Goal: Find specific page/section: Find specific page/section

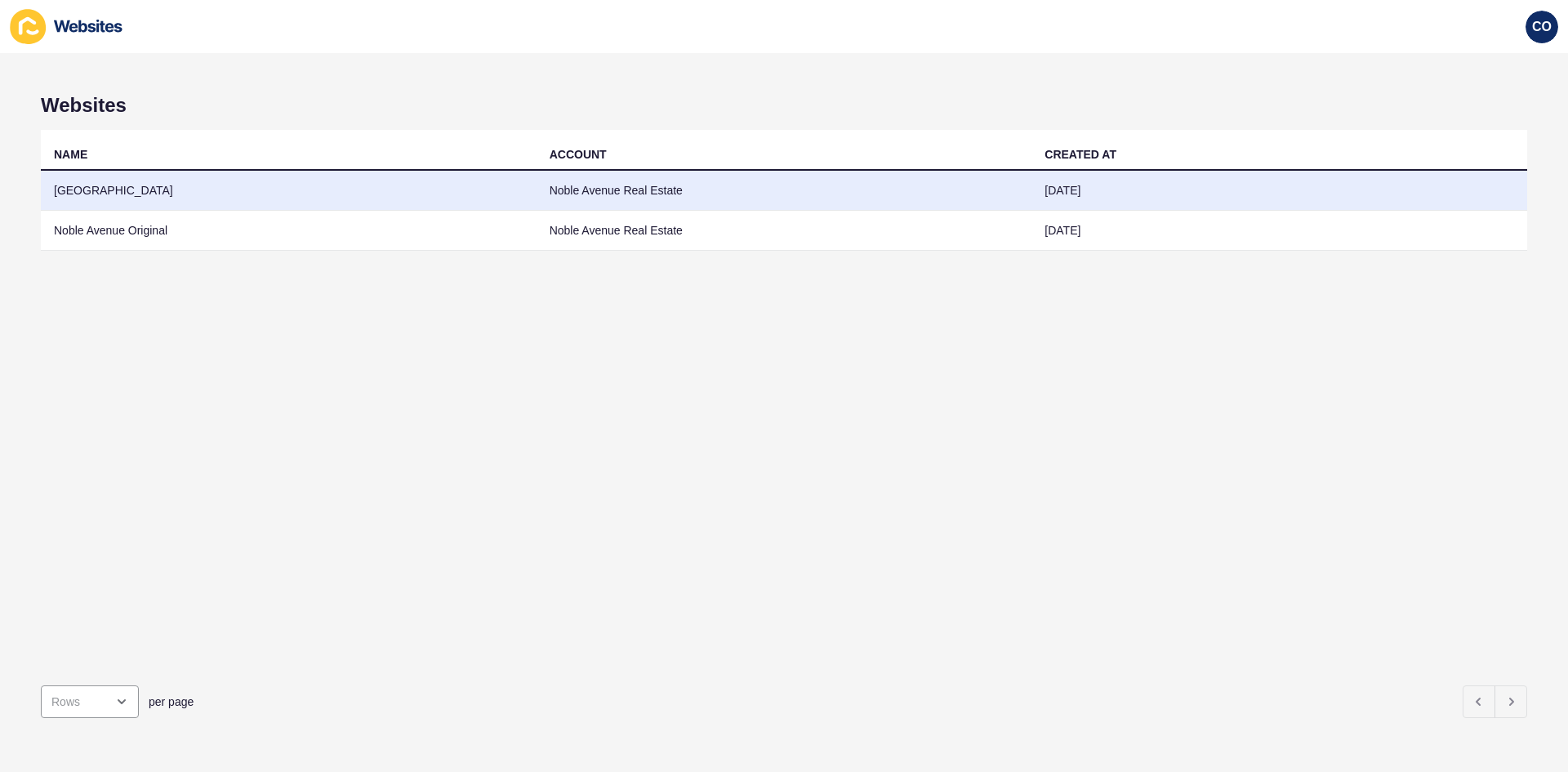
click at [98, 197] on td "[GEOGRAPHIC_DATA]" at bounding box center [288, 191] width 495 height 40
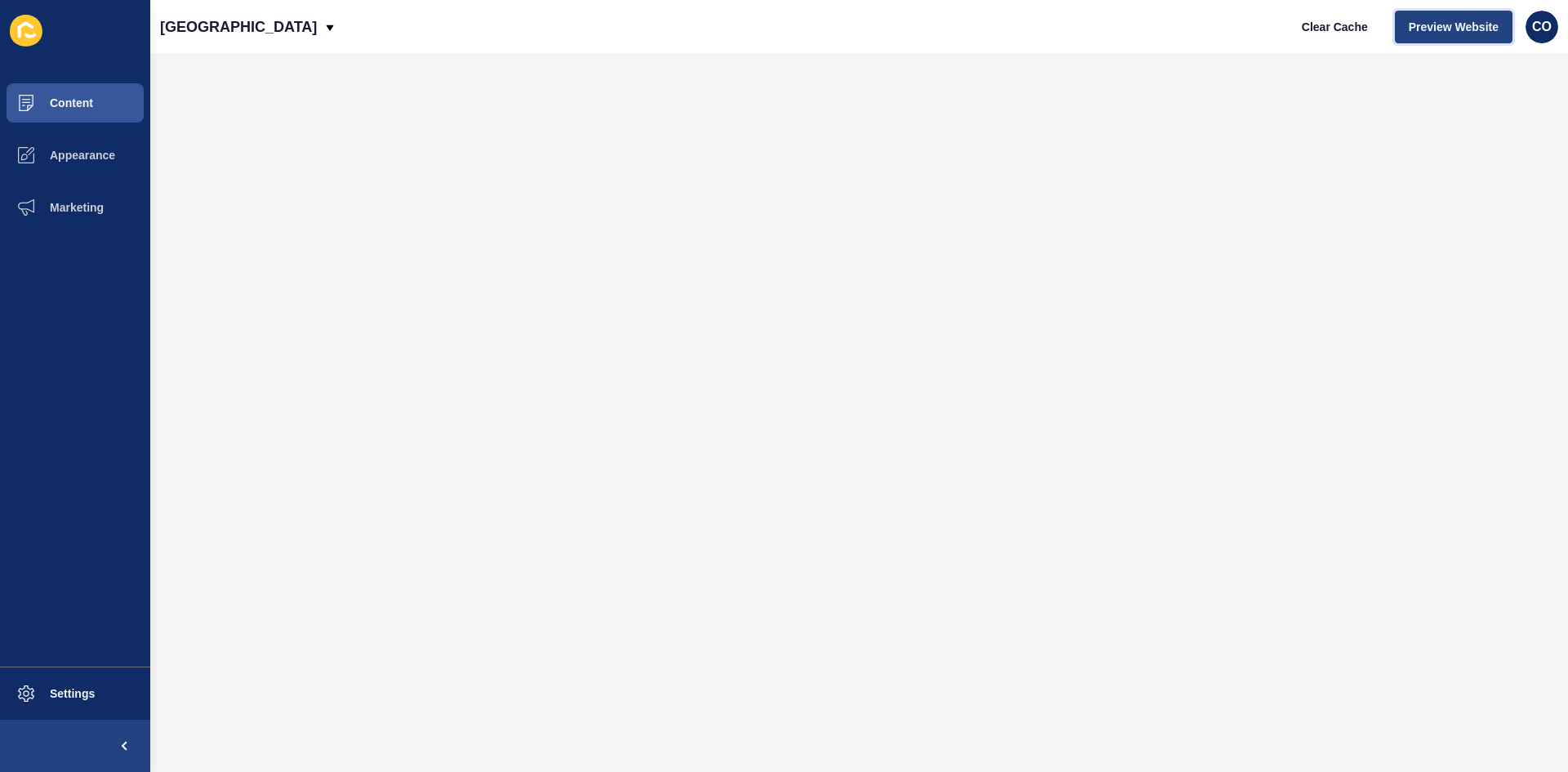
click at [1453, 25] on span "Preview Website" at bounding box center [1453, 27] width 90 height 17
click at [92, 206] on span "Marketing" at bounding box center [50, 207] width 107 height 13
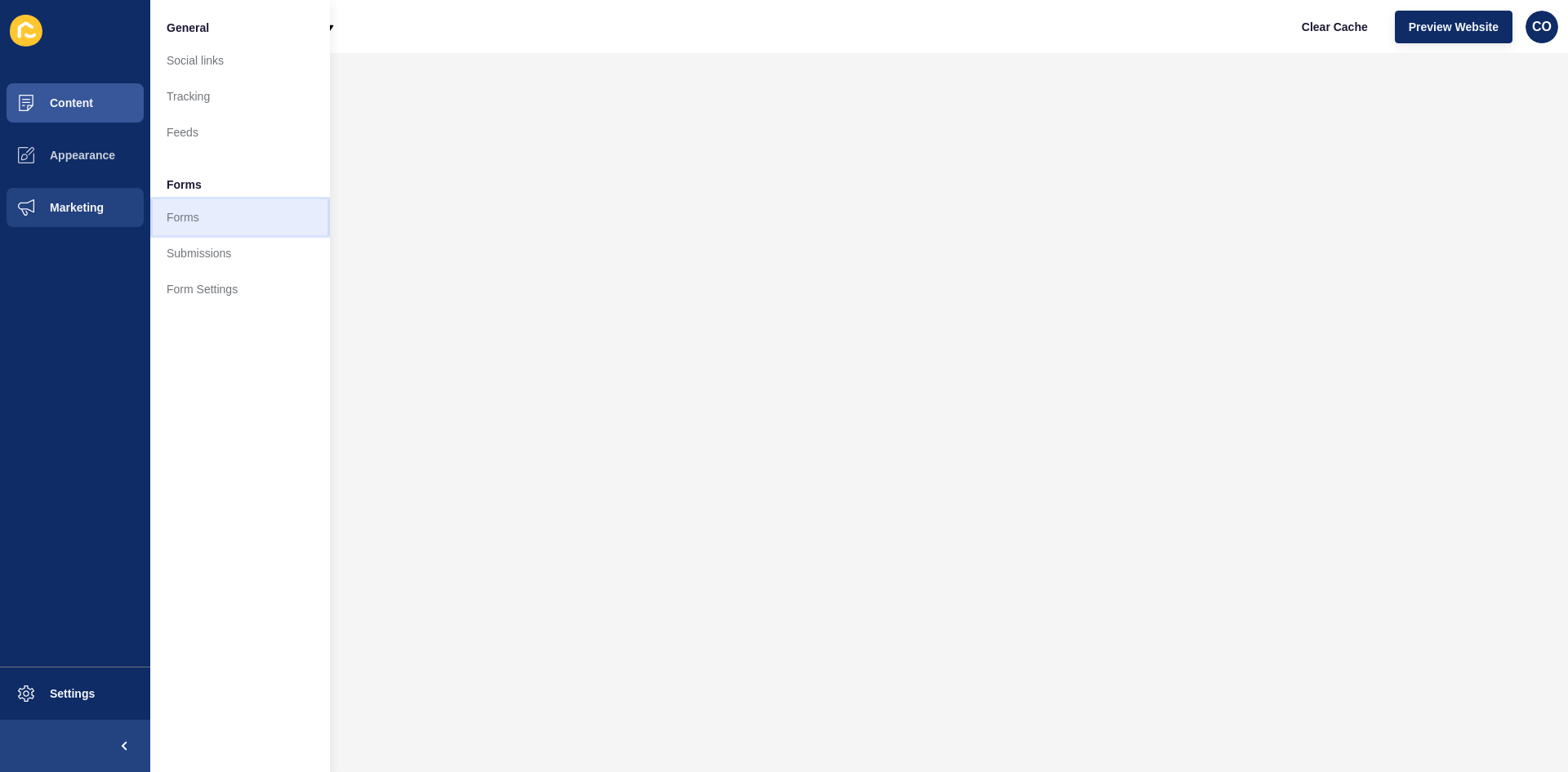
click at [168, 208] on link "Forms" at bounding box center [240, 217] width 180 height 36
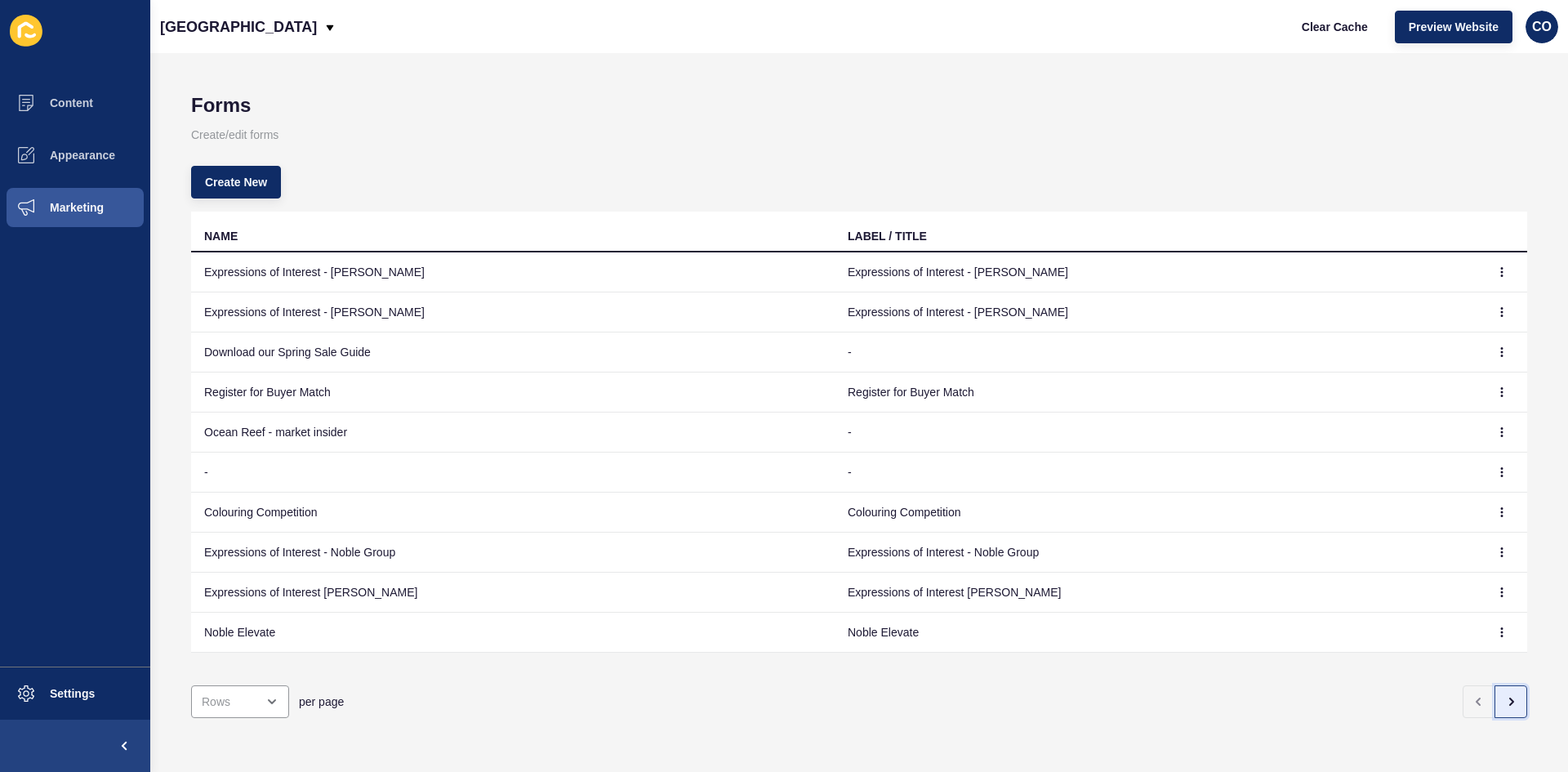
click at [1512, 695] on button "button" at bounding box center [1511, 702] width 33 height 33
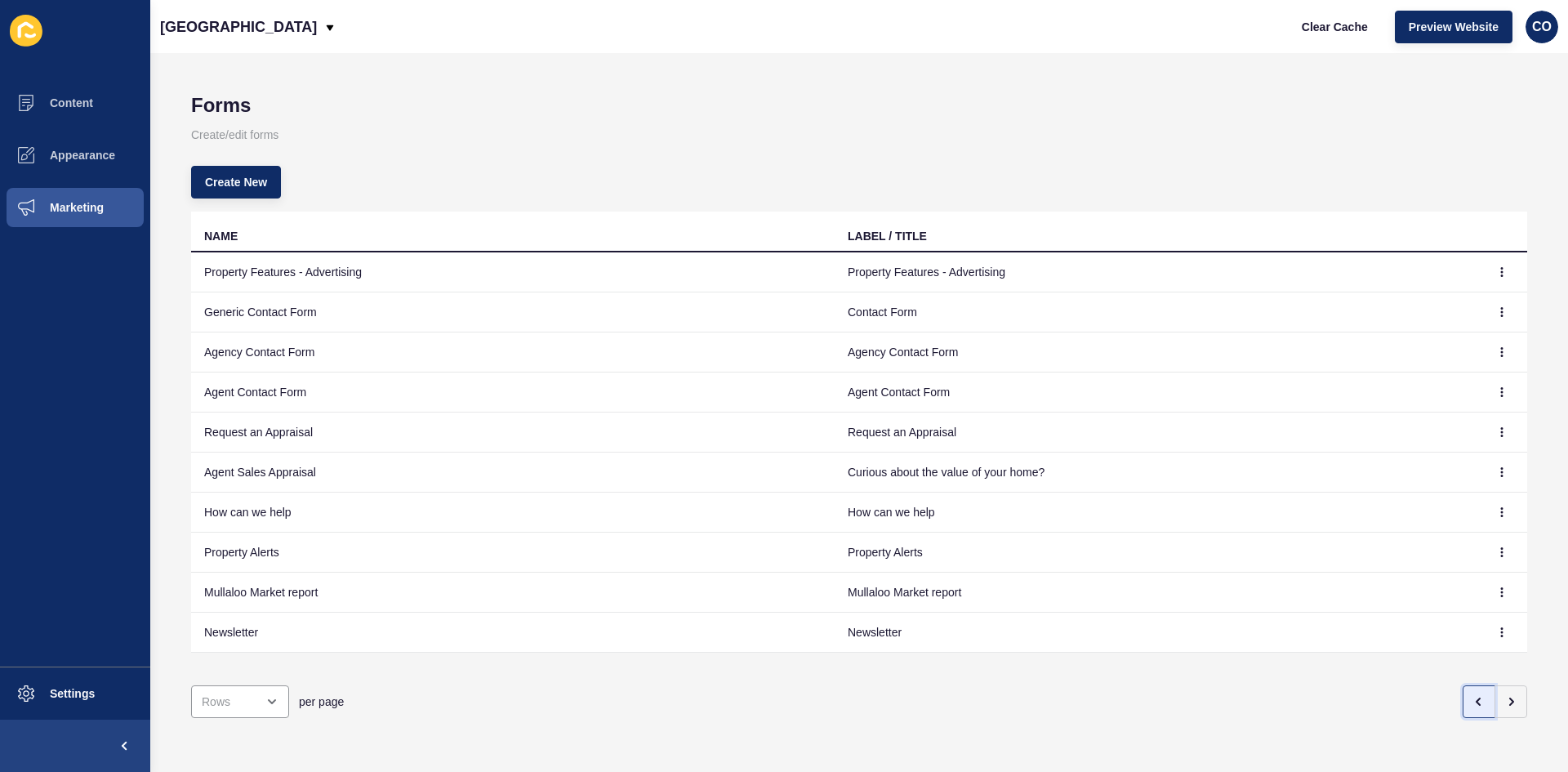
click at [1473, 695] on icon "button" at bounding box center [1480, 702] width 13 height 13
